Goal: Find specific fact: Find specific fact

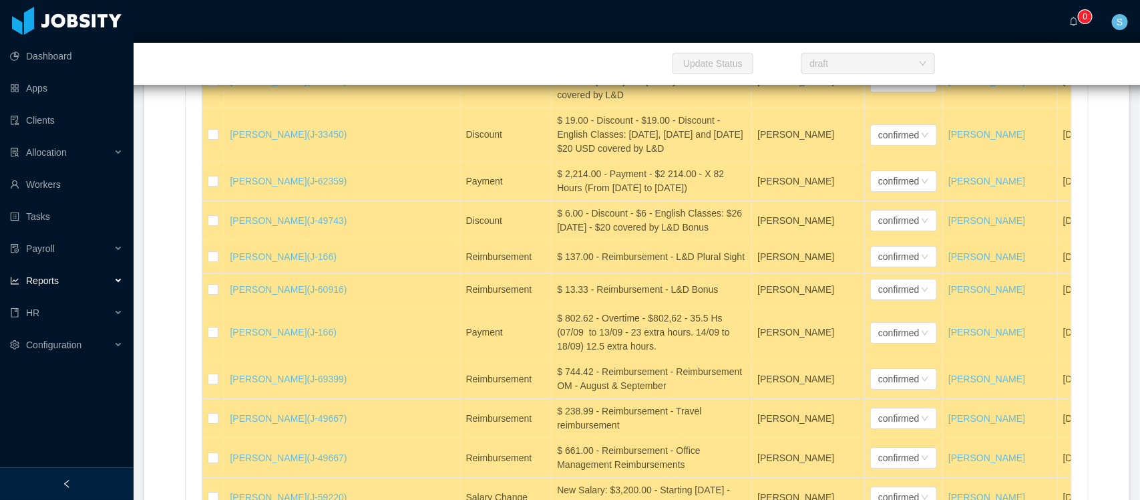
scroll to position [862, 0]
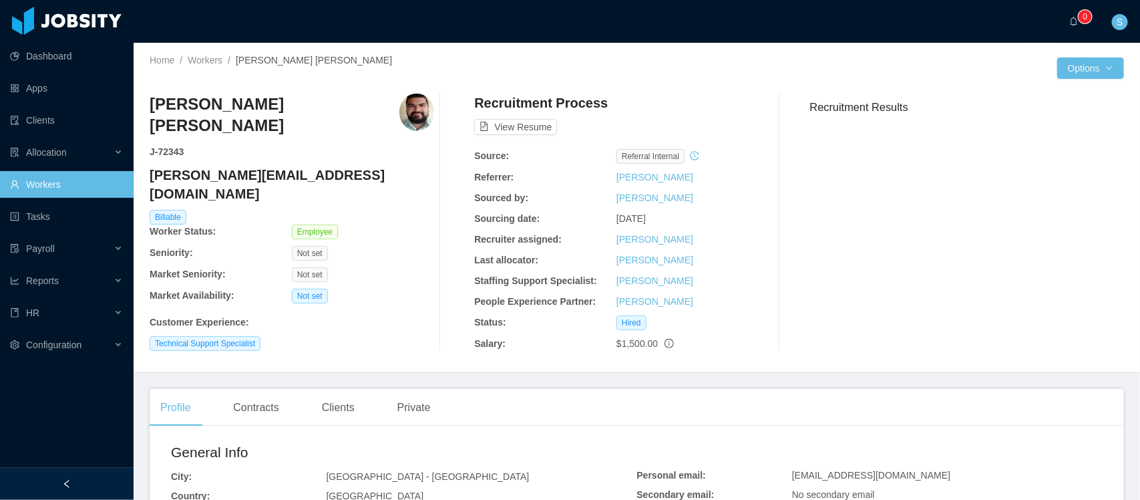
scroll to position [83, 0]
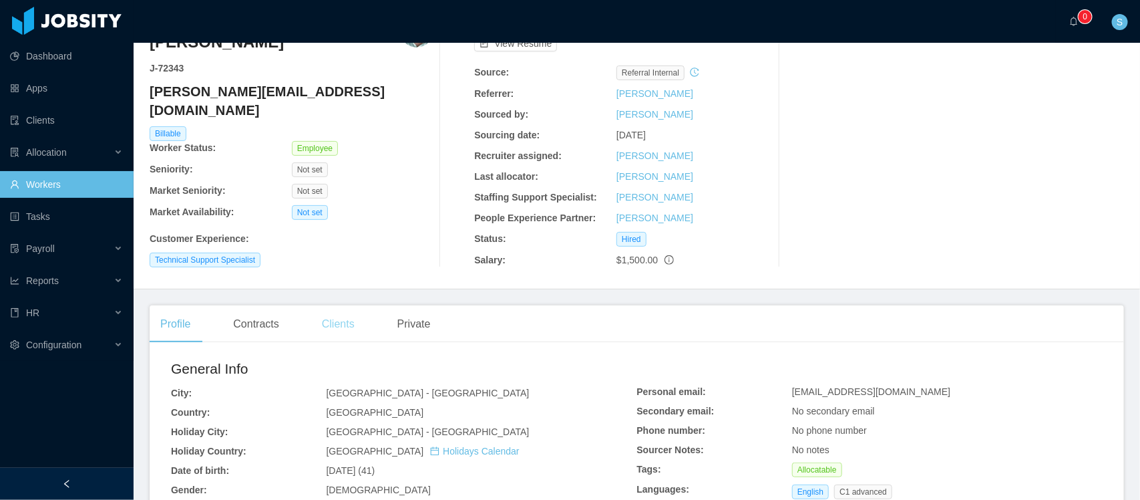
click at [341, 326] on div "Clients" at bounding box center [338, 323] width 54 height 37
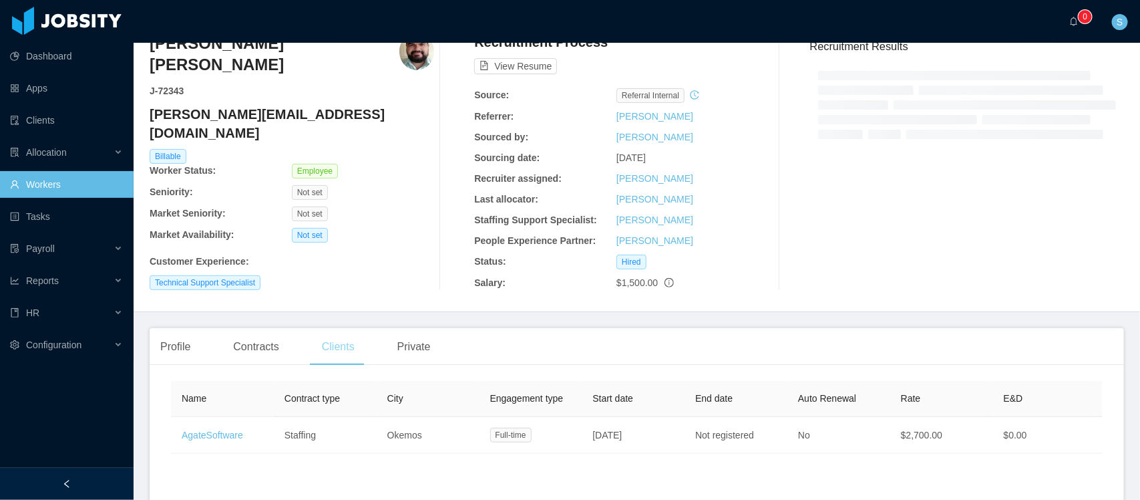
scroll to position [83, 0]
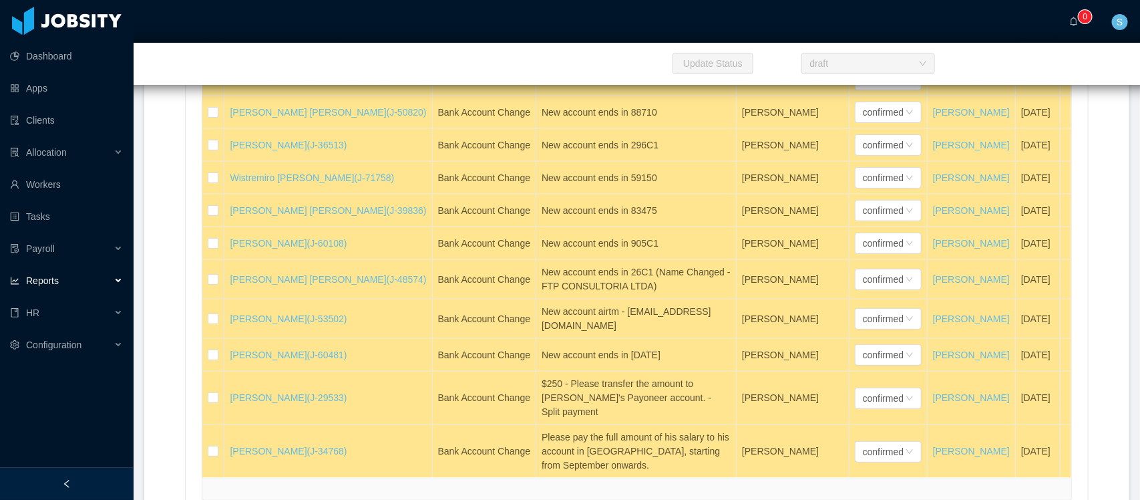
scroll to position [30583, 0]
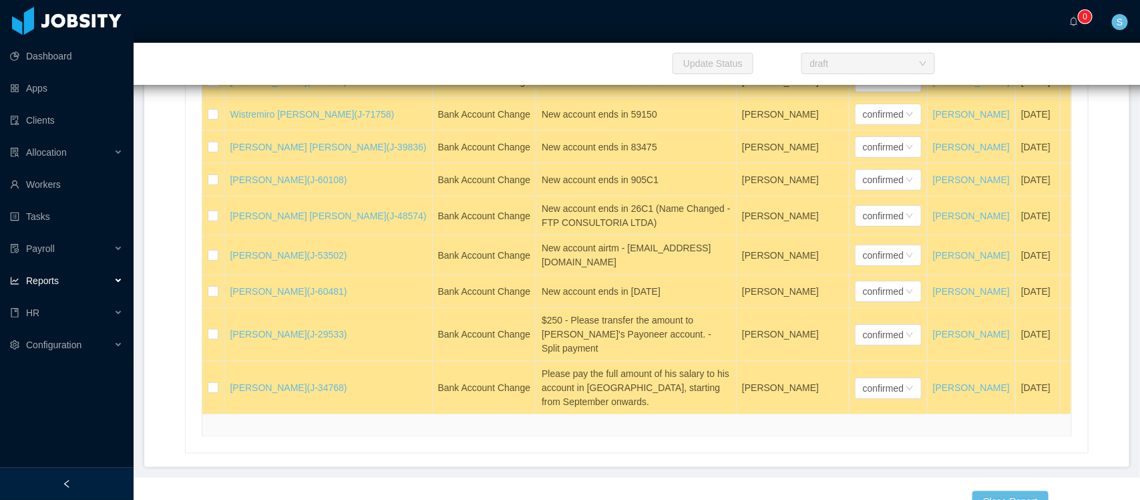
drag, startPoint x: 593, startPoint y: 202, endPoint x: 506, endPoint y: 175, distance: 91.7
copy div "The payment should be divided as follows: - 60% BBVA [GEOGRAPHIC_DATA] - 40% Pa…"
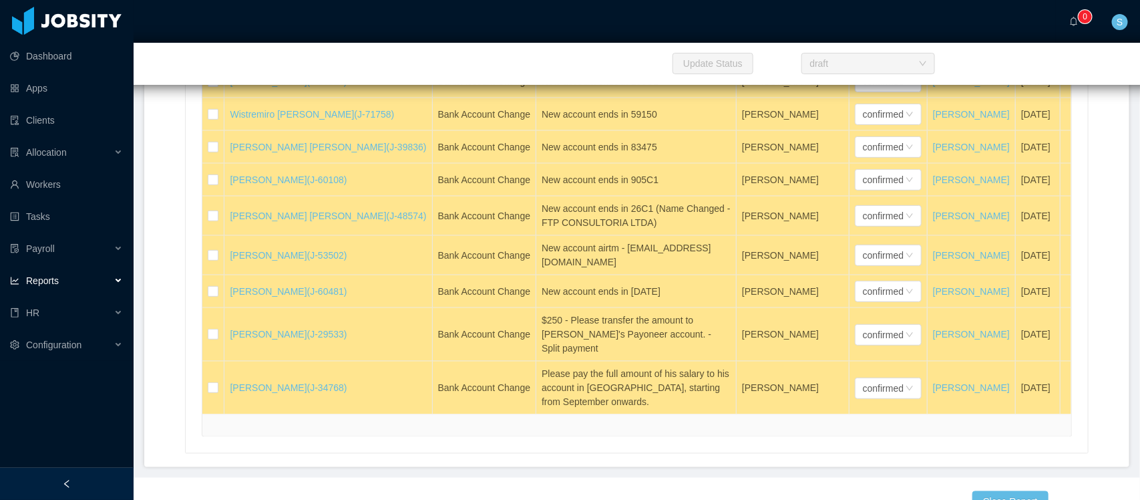
copy div "New Account ends 33703"
copy div "New account ends in 02330"
